Goal: Navigation & Orientation: Find specific page/section

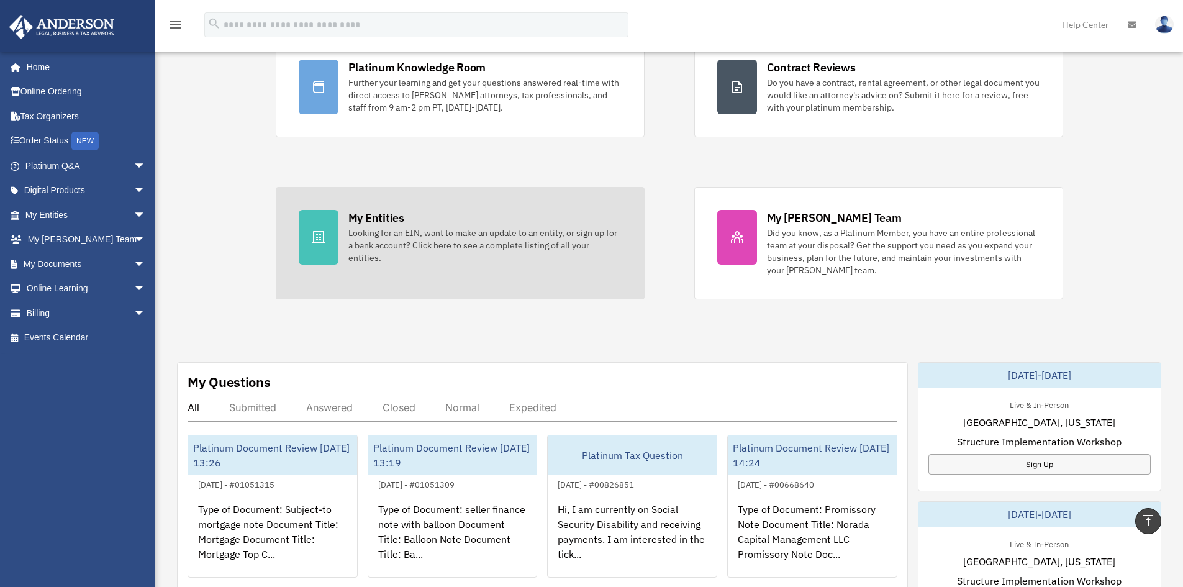
scroll to position [124, 0]
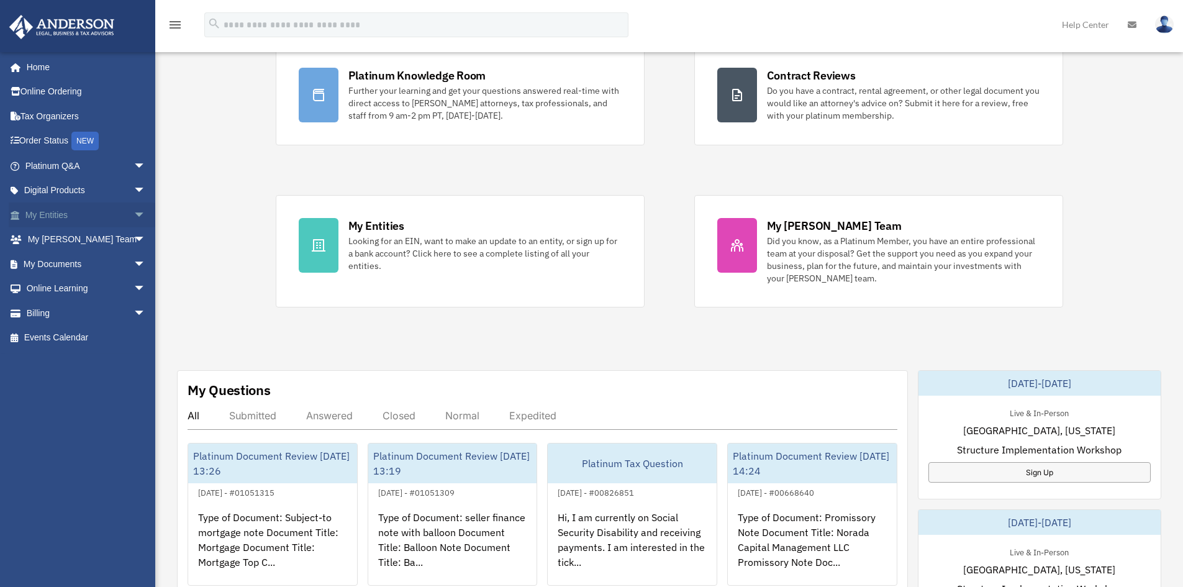
click at [138, 207] on span "arrow_drop_down" at bounding box center [145, 214] width 25 height 25
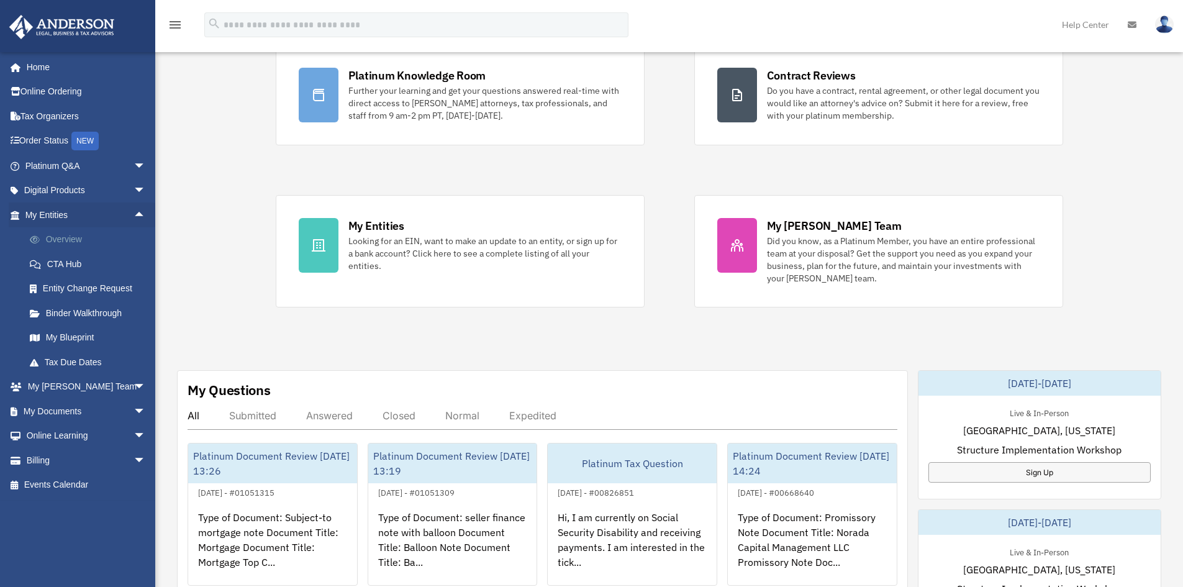
click at [113, 232] on link "Overview" at bounding box center [90, 239] width 147 height 25
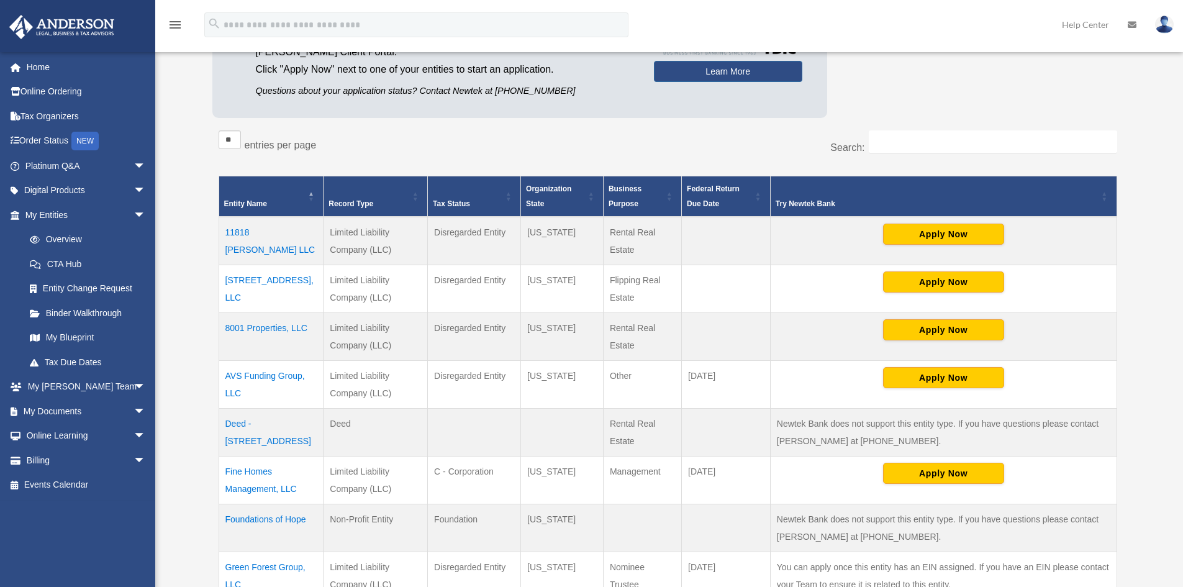
scroll to position [186, 0]
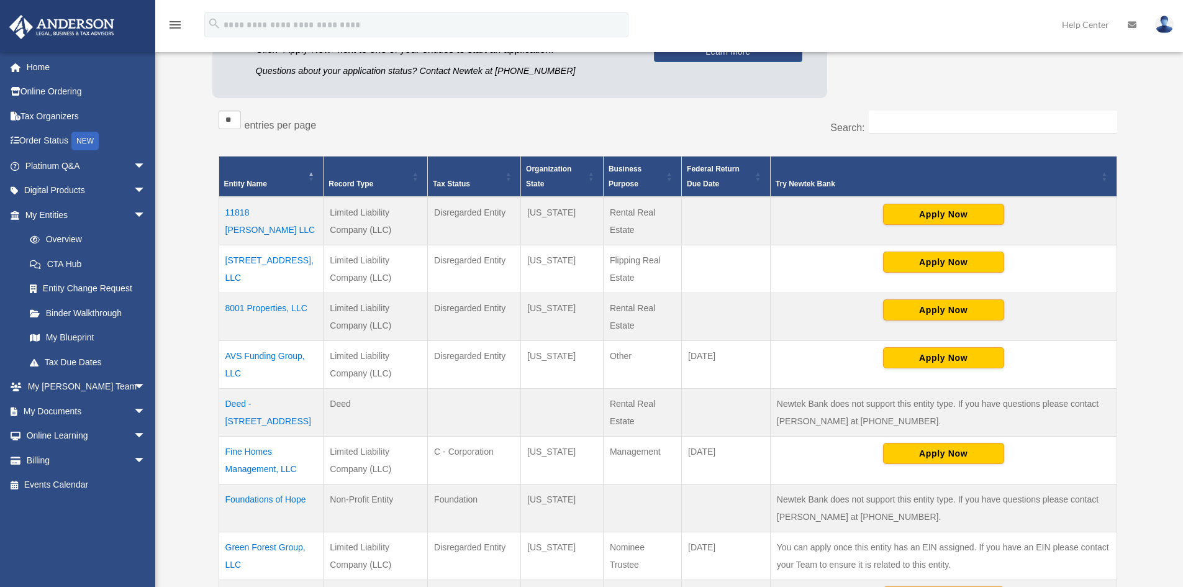
click at [275, 351] on td "AVS Funding Group, LLC" at bounding box center [271, 365] width 105 height 48
